Goal: Navigation & Orientation: Find specific page/section

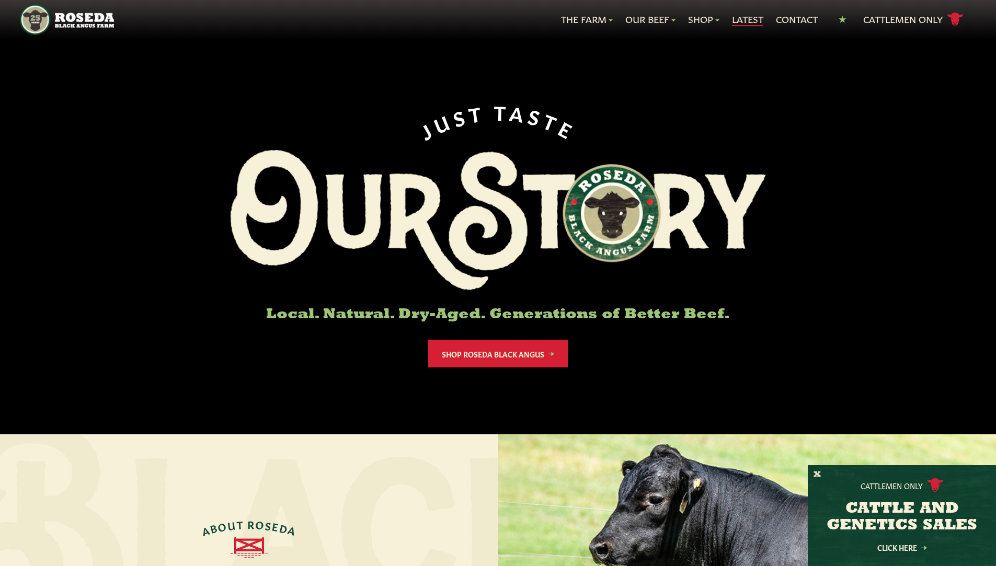
click at [743, 21] on link "Latest" at bounding box center [747, 20] width 31 height 14
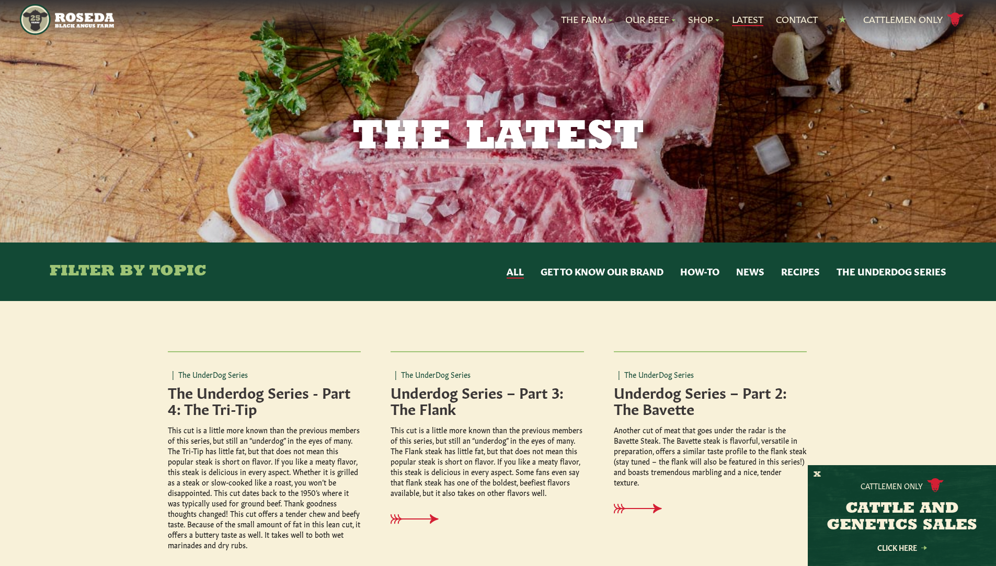
scroll to position [52, 0]
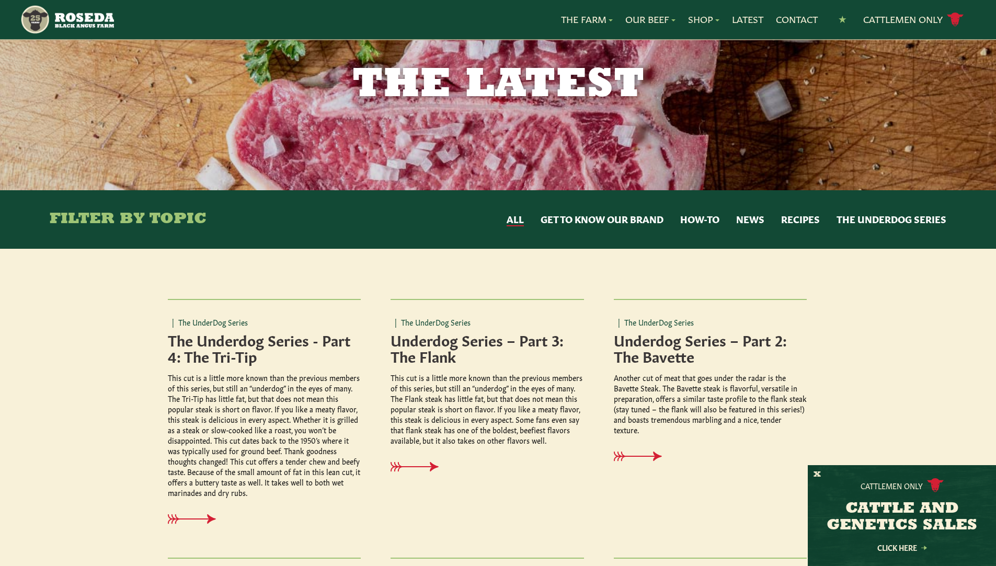
click at [744, 216] on button "News" at bounding box center [750, 220] width 28 height 14
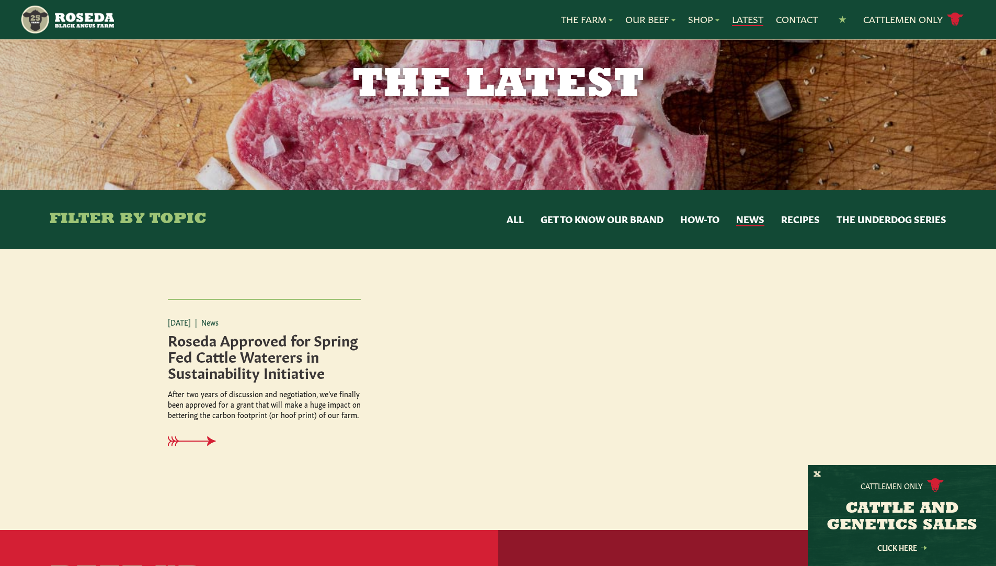
click at [732, 18] on link "Latest" at bounding box center [747, 20] width 31 height 14
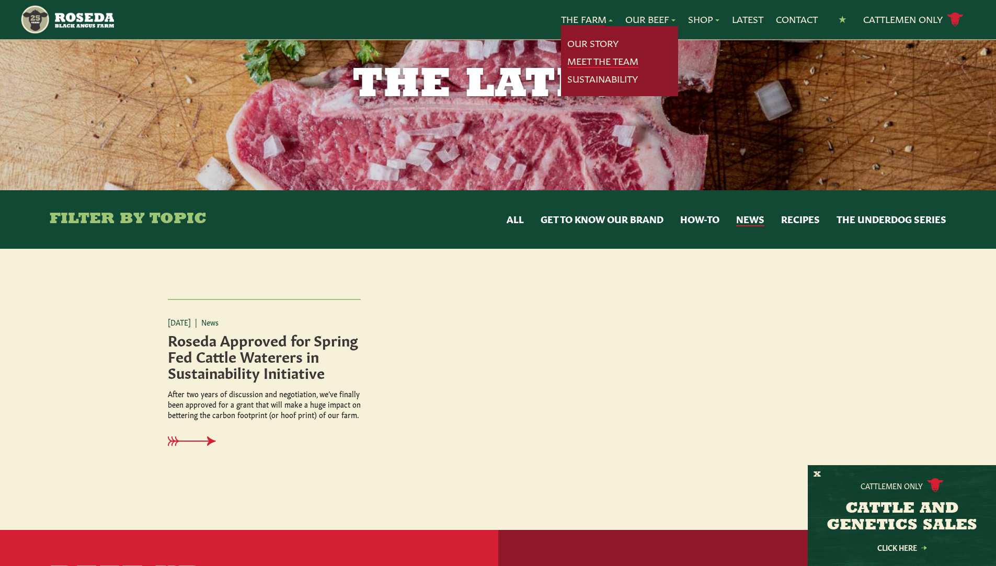
click at [605, 62] on link "Meet The Team" at bounding box center [602, 61] width 71 height 14
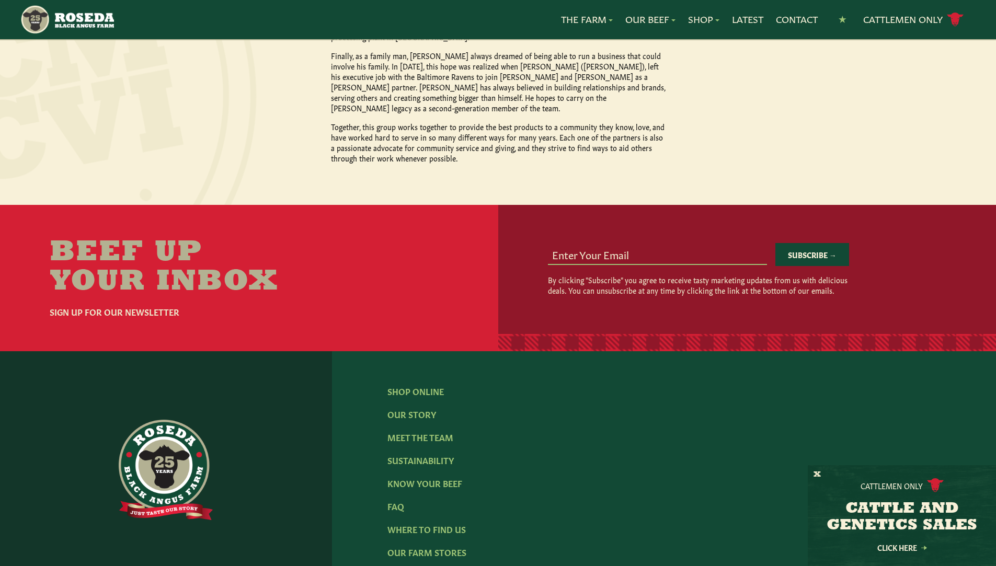
scroll to position [1254, 0]
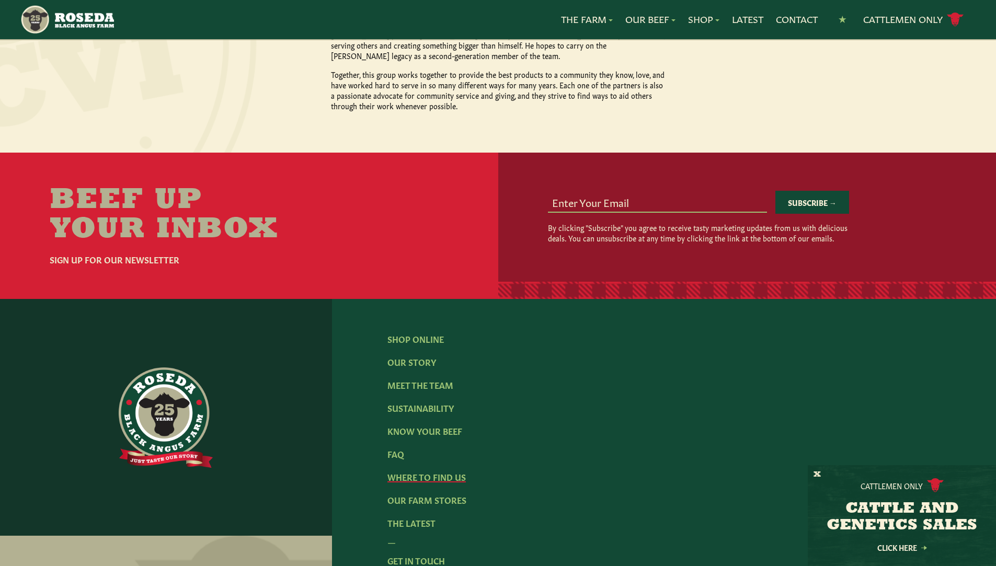
click at [452, 471] on link "Where To Find Us" at bounding box center [426, 476] width 78 height 11
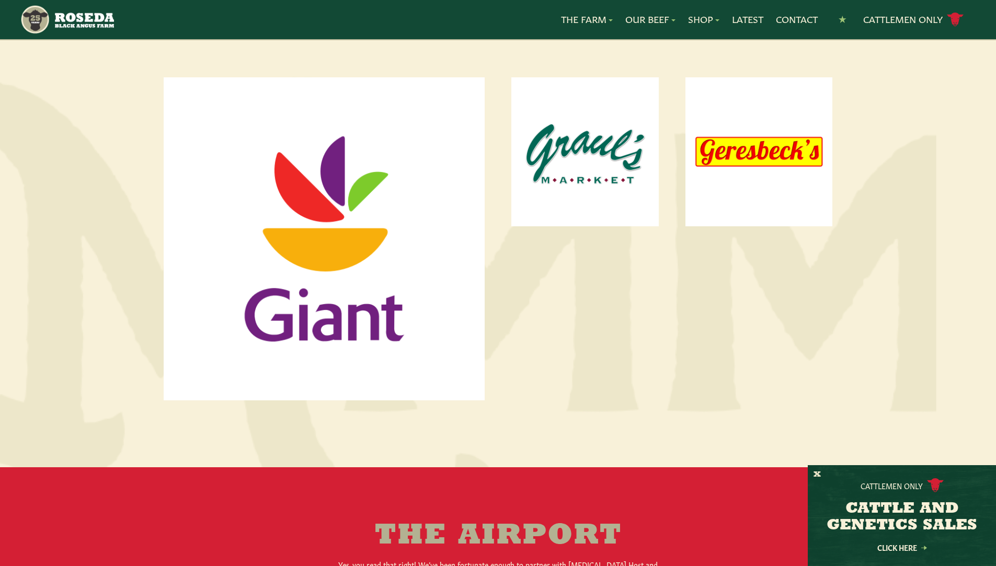
scroll to position [732, 0]
